Goal: Obtain resource: Download file/media

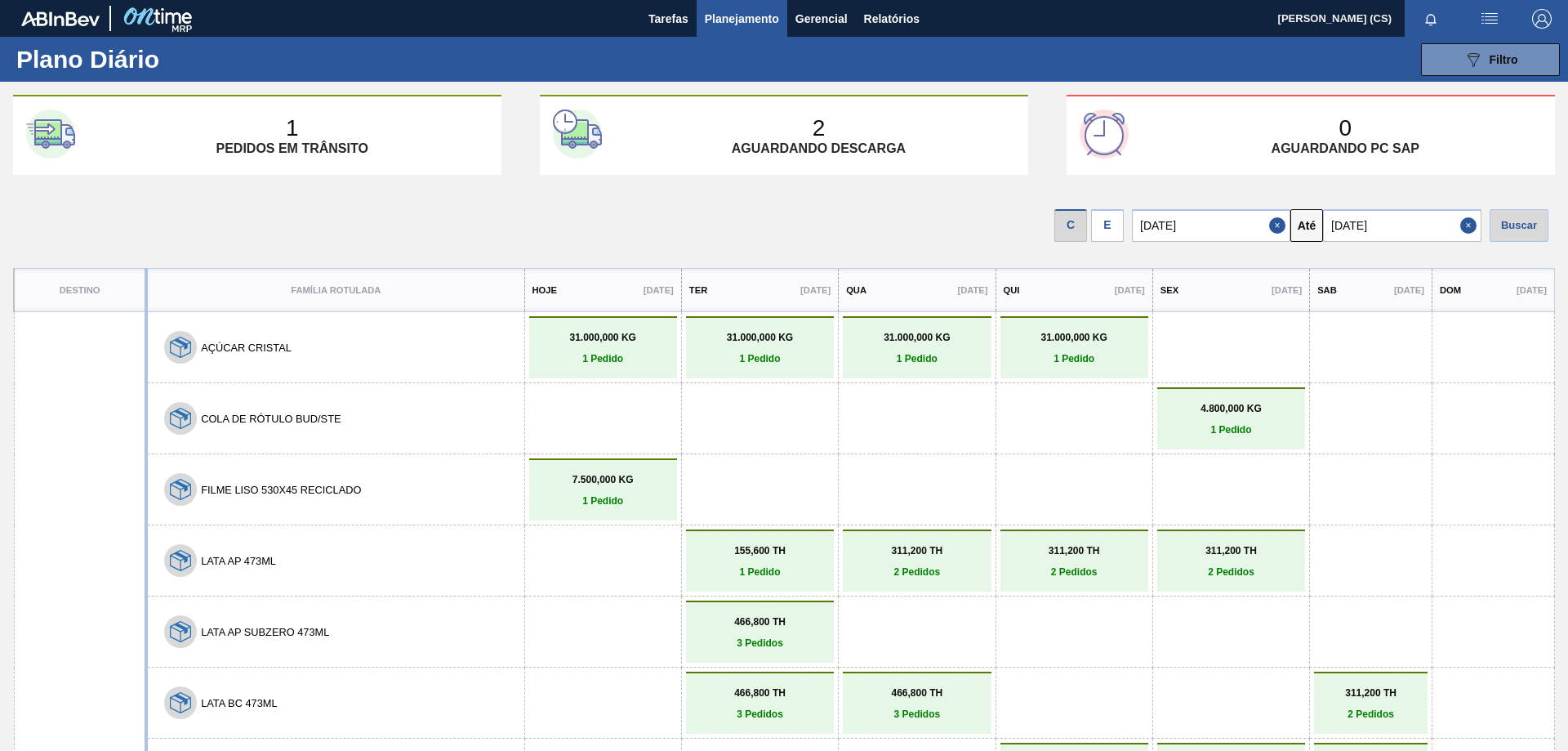
click at [1110, 236] on div "E" at bounding box center [1108, 225] width 33 height 33
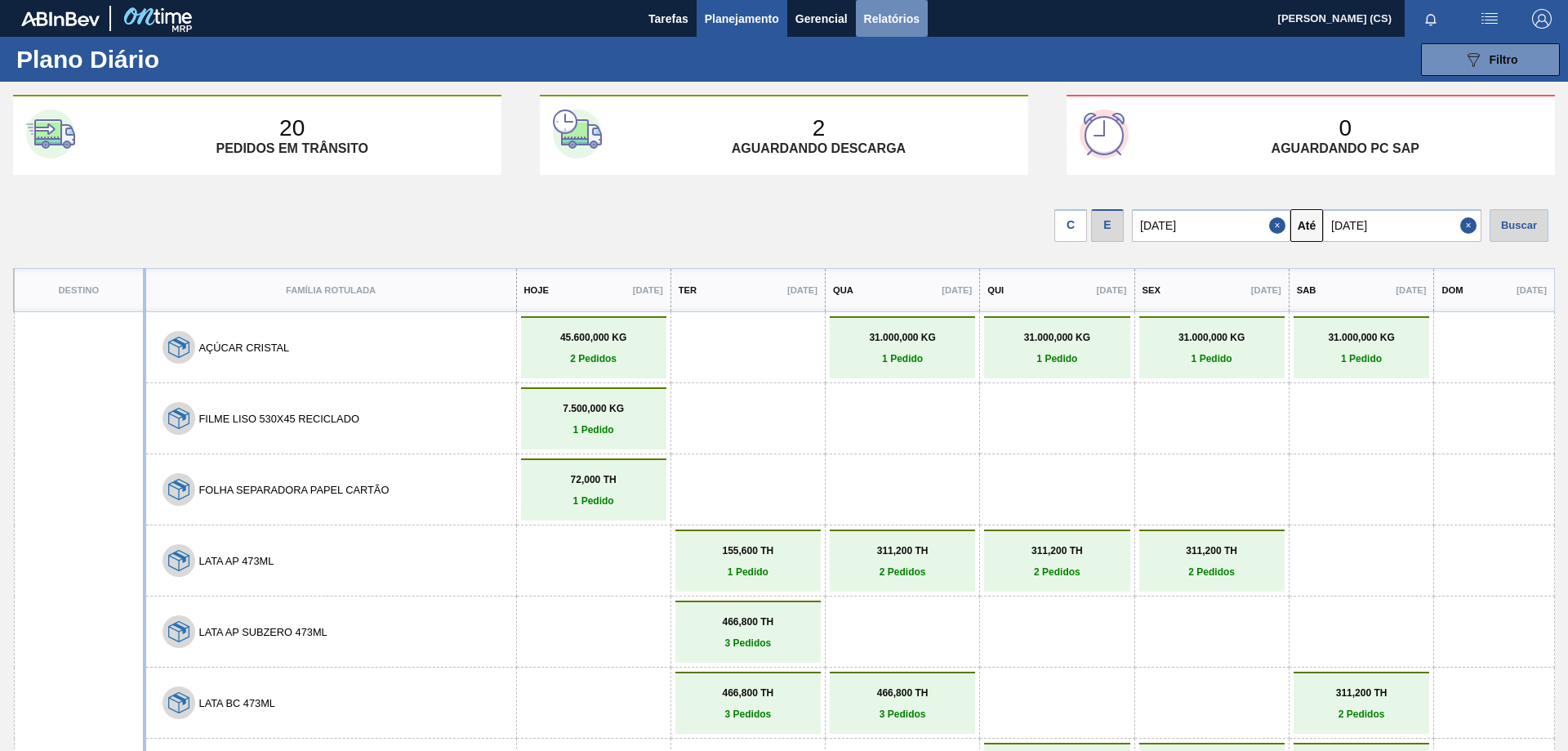
click at [894, 22] on span "Relatórios" at bounding box center [892, 18] width 56 height 19
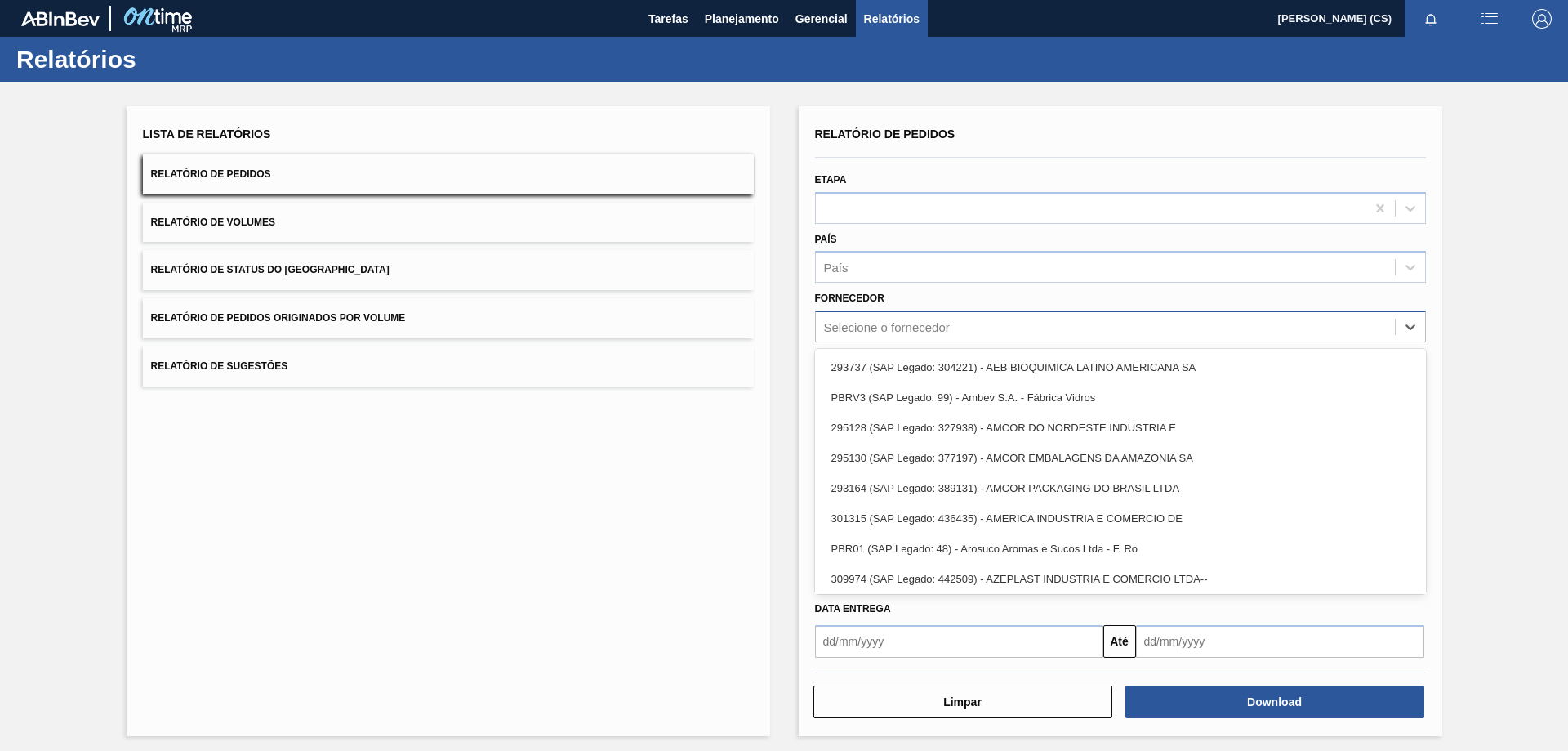
click at [905, 328] on div "Selecione o fornecedor" at bounding box center [886, 327] width 126 height 13
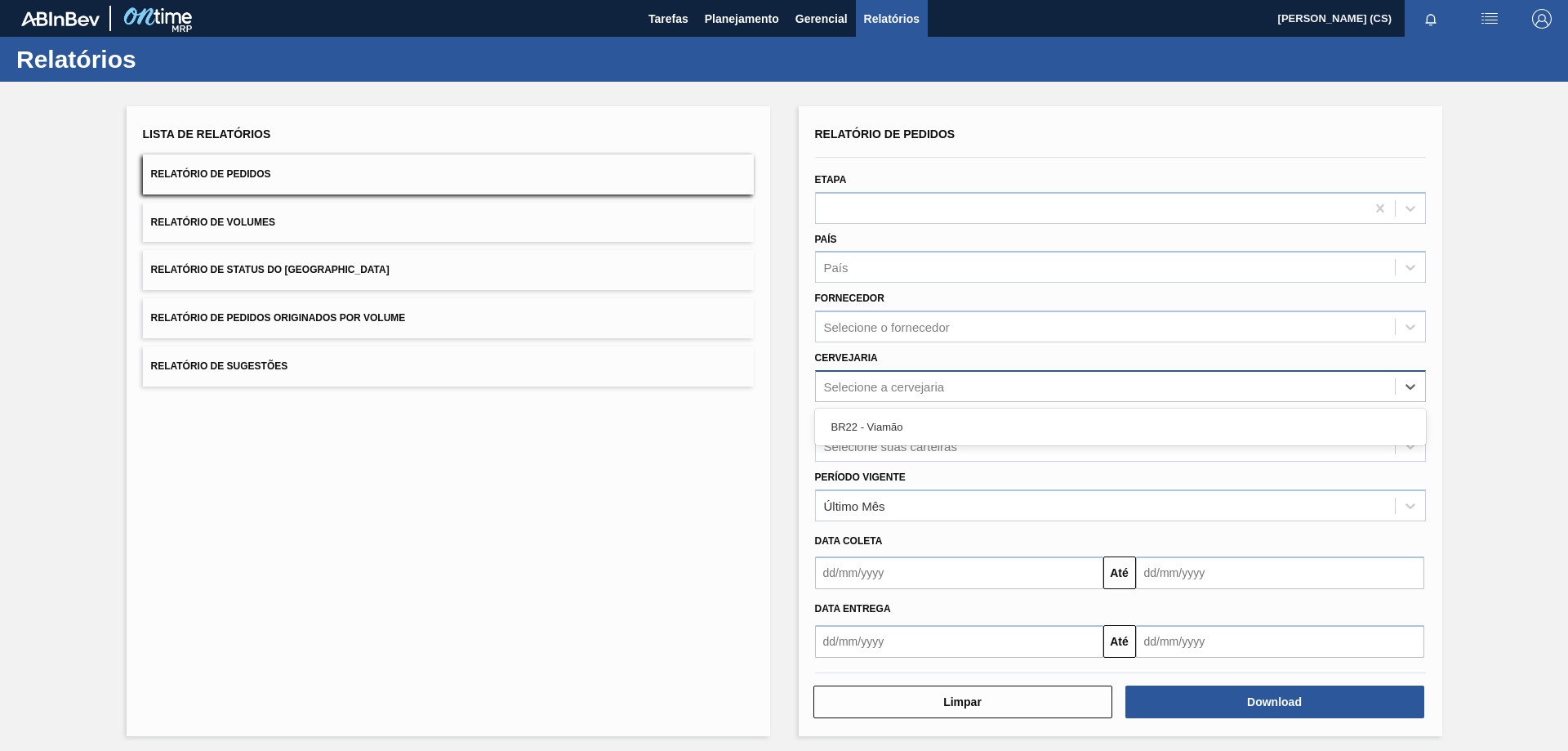
click at [854, 385] on div "Selecione a cervejaria" at bounding box center [884, 386] width 121 height 13
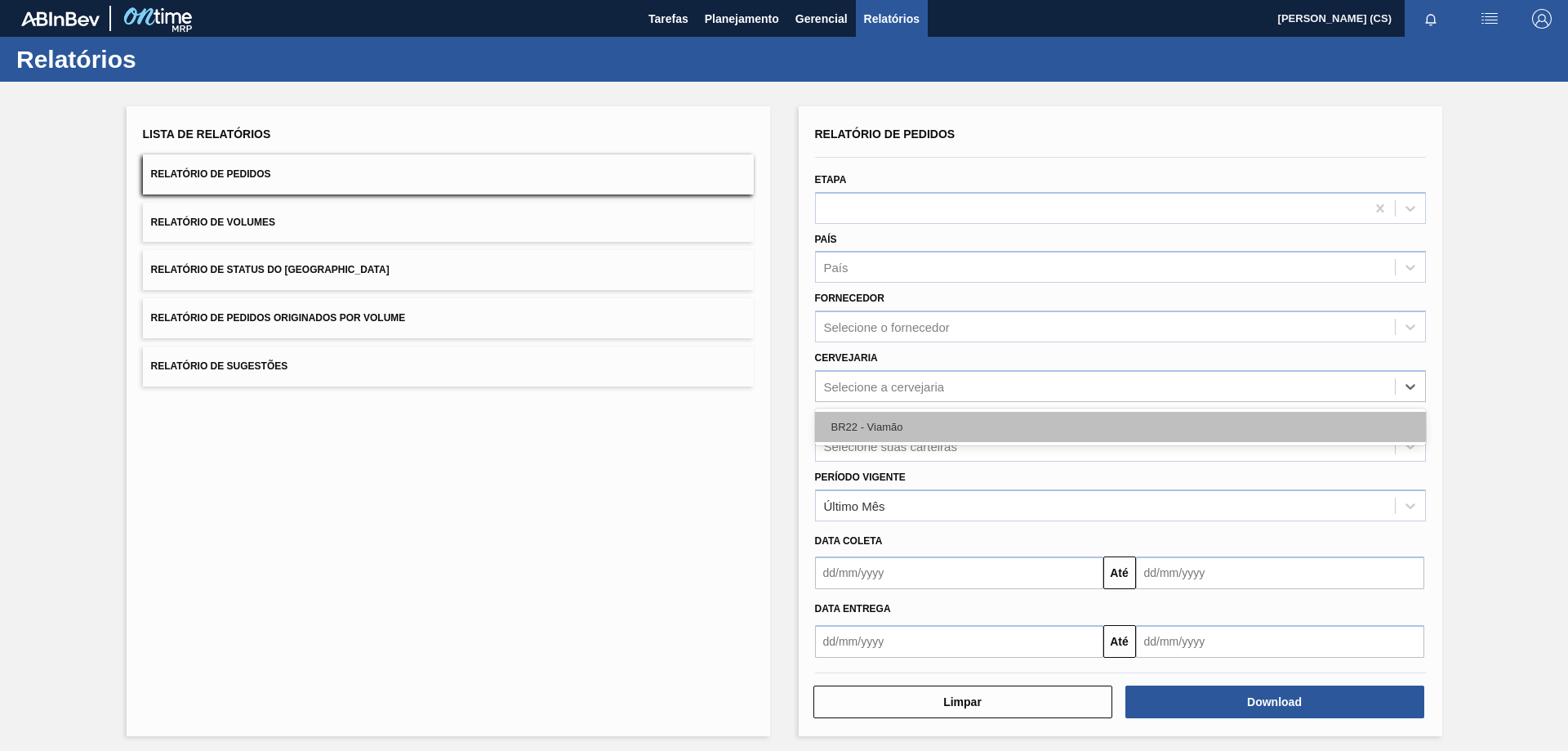
click at [864, 432] on div "BR22 - Viamão" at bounding box center [1120, 427] width 611 height 31
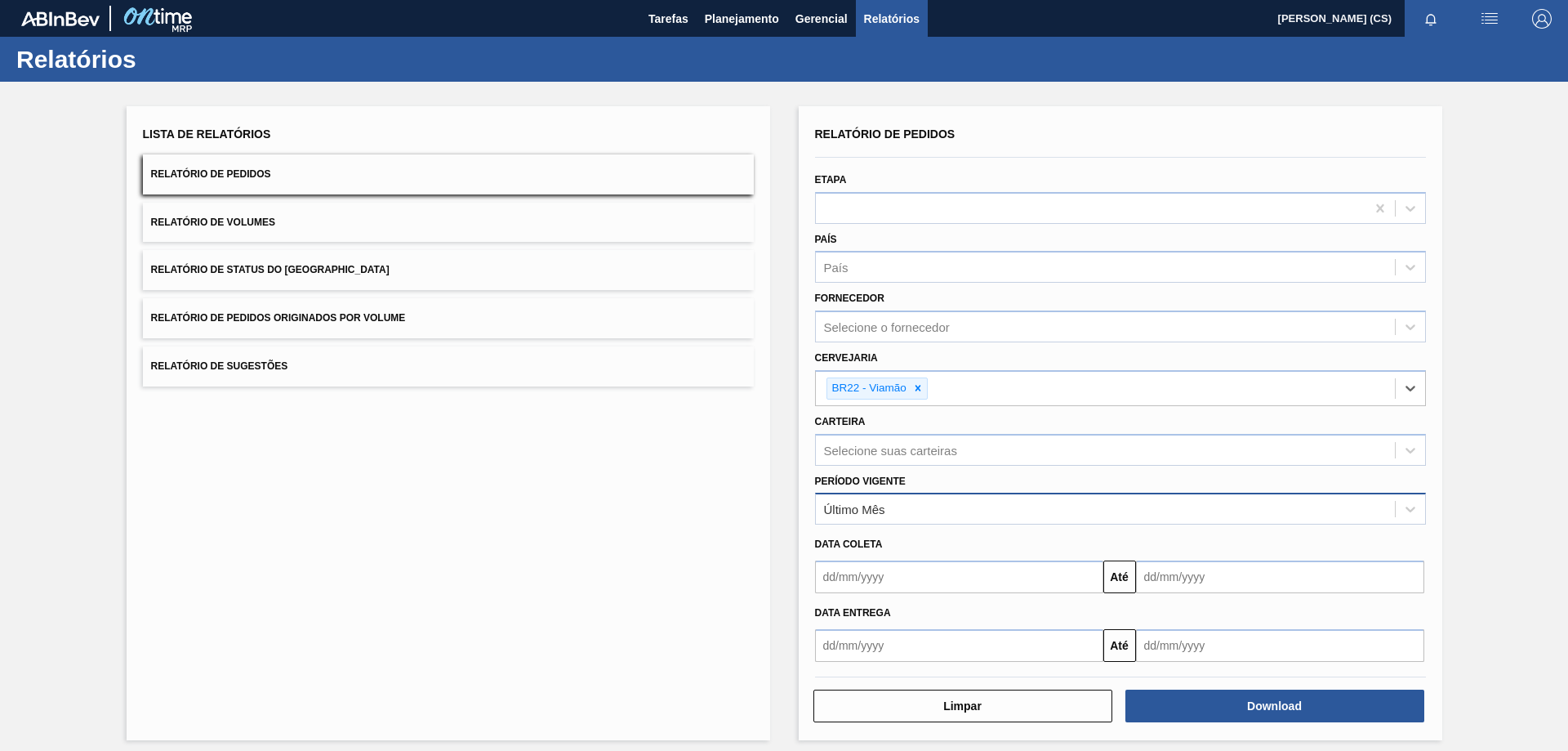
click at [865, 506] on div "Último Mês" at bounding box center [854, 509] width 61 height 13
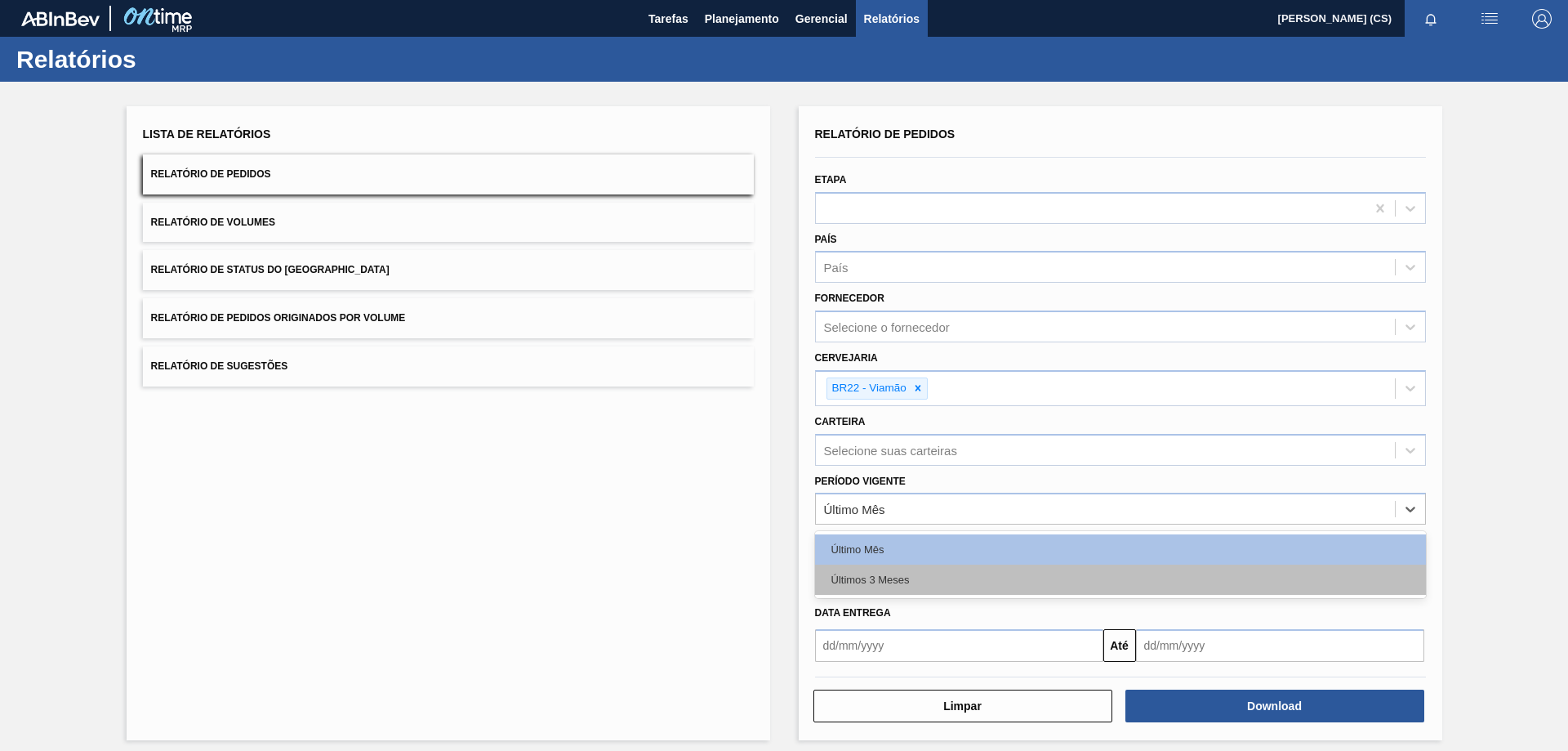
click at [907, 583] on div "Últimos 3 Meses" at bounding box center [1120, 579] width 611 height 31
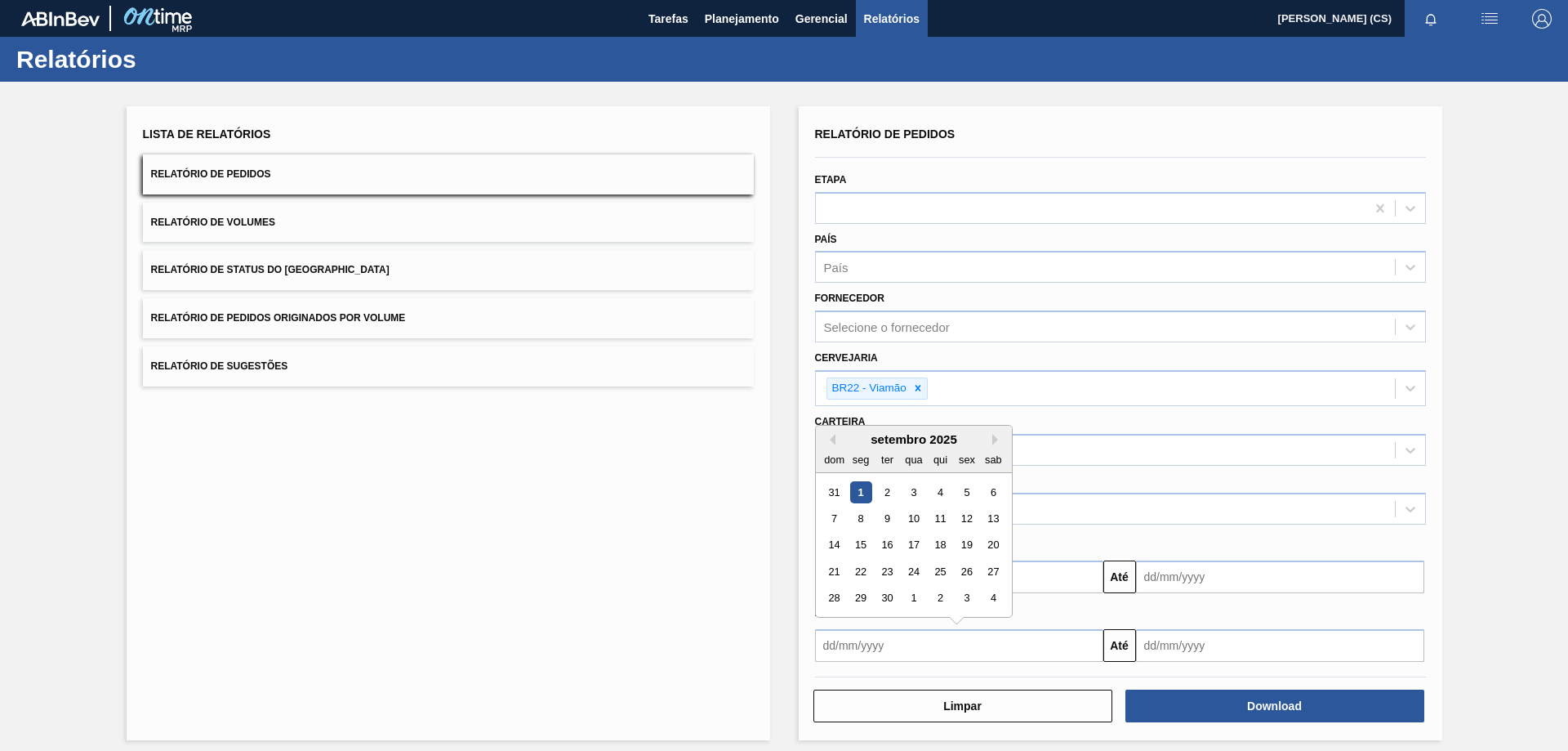
click at [832, 642] on input "text" at bounding box center [959, 645] width 289 height 33
click at [831, 443] on button "Previous Month" at bounding box center [830, 439] width 12 height 12
click at [913, 573] on div "20" at bounding box center [913, 571] width 22 height 22
type input "20/08/2025"
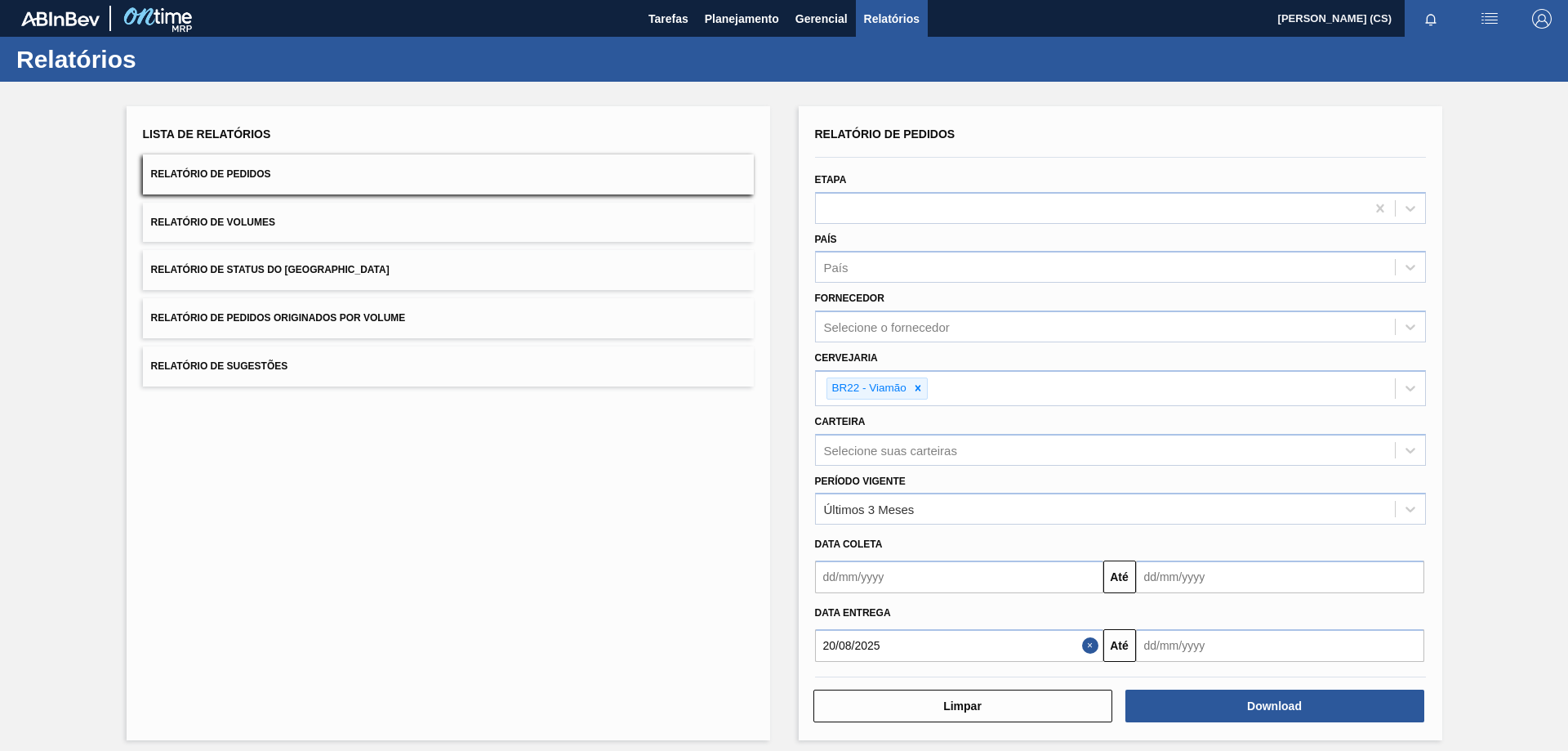
click at [1208, 641] on input "text" at bounding box center [1280, 645] width 289 height 33
click at [1207, 598] on div "30" at bounding box center [1207, 598] width 22 height 22
type input "[DATE]"
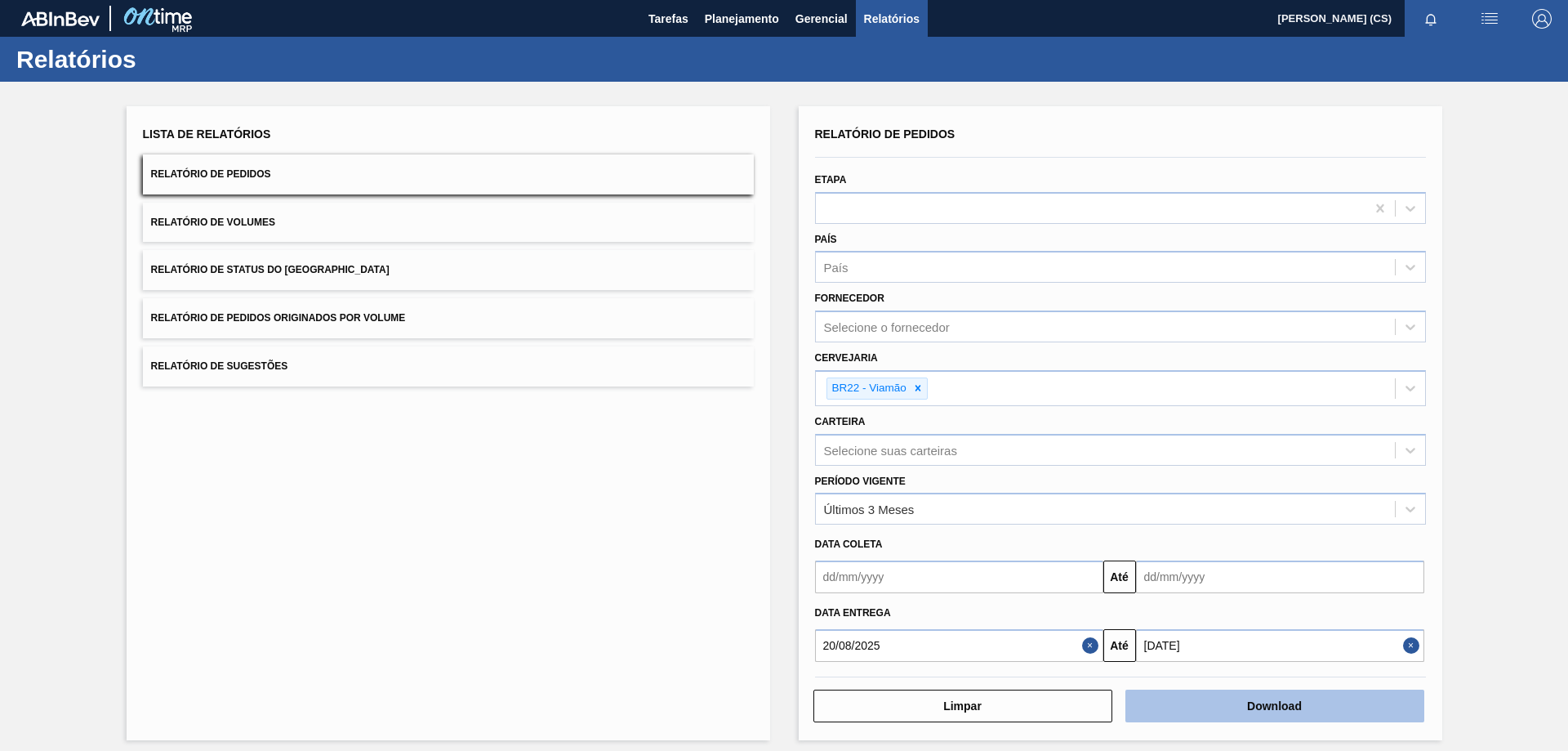
click at [1241, 711] on button "Download" at bounding box center [1275, 706] width 299 height 33
